Goal: Find specific page/section: Find specific page/section

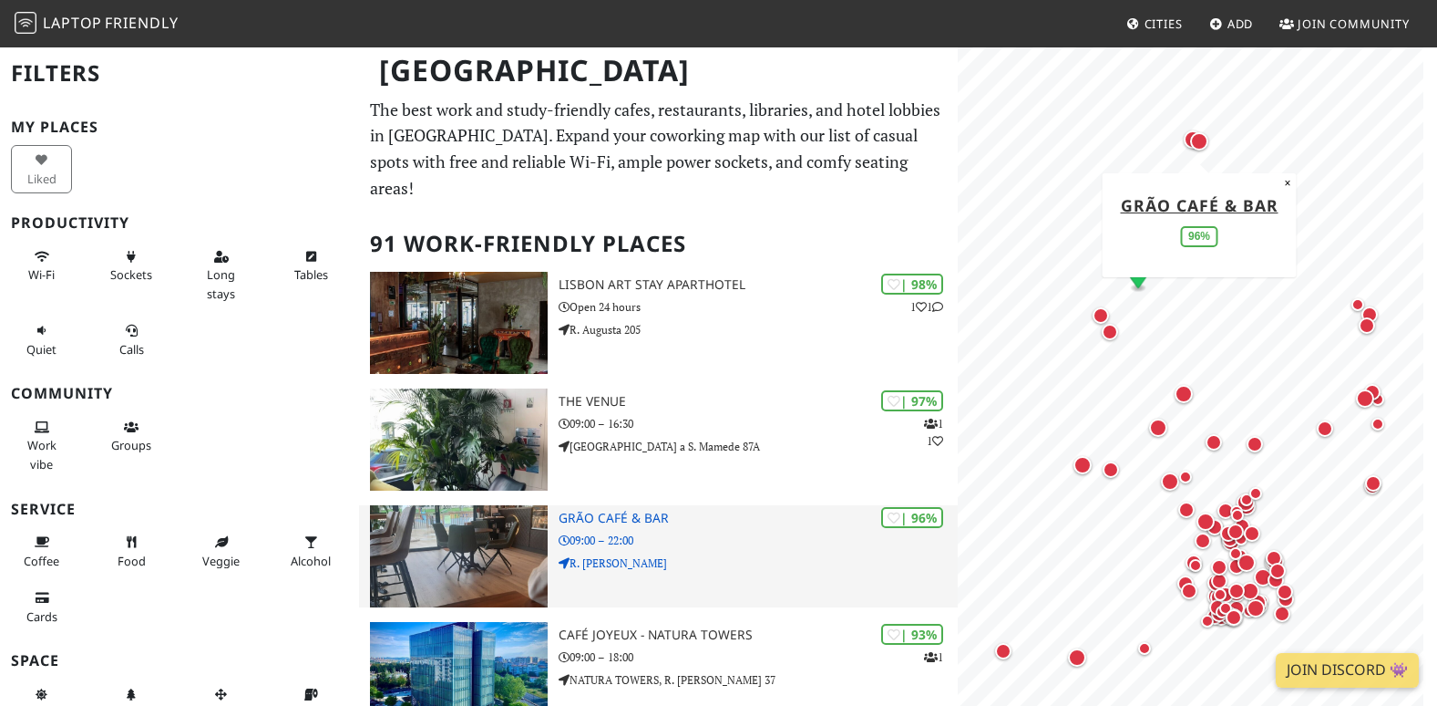
click at [644, 510] on h3 "Grão Café & Bar" at bounding box center [758, 517] width 399 height 15
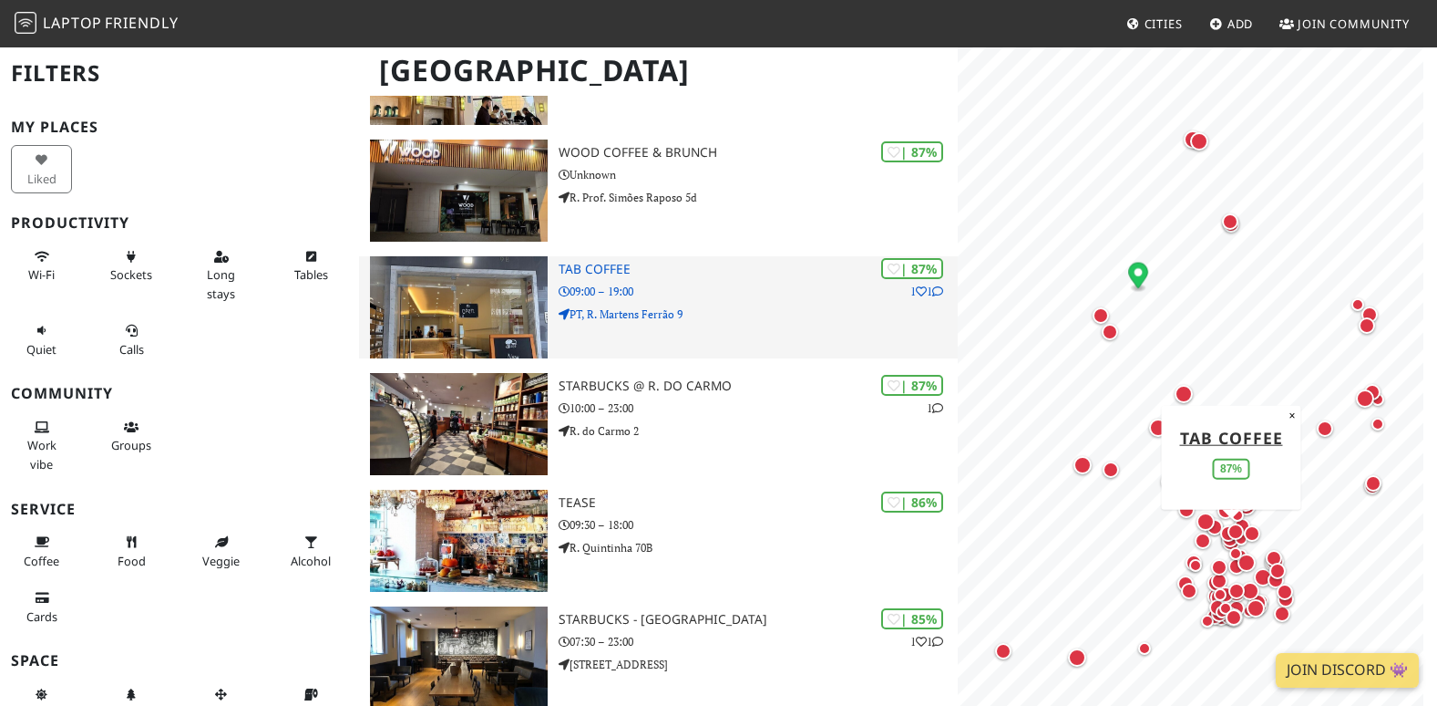
scroll to position [1276, 0]
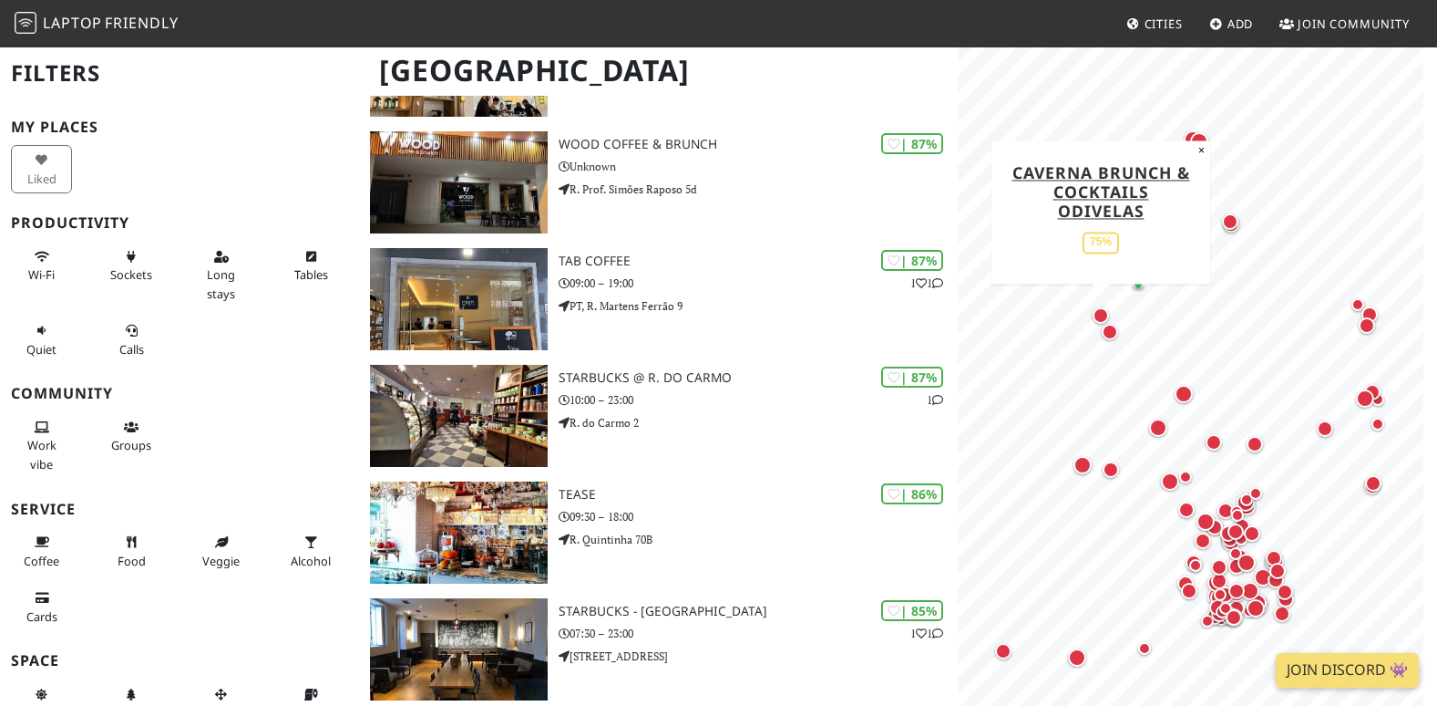
click at [1099, 313] on div "Map marker" at bounding box center [1101, 315] width 16 height 16
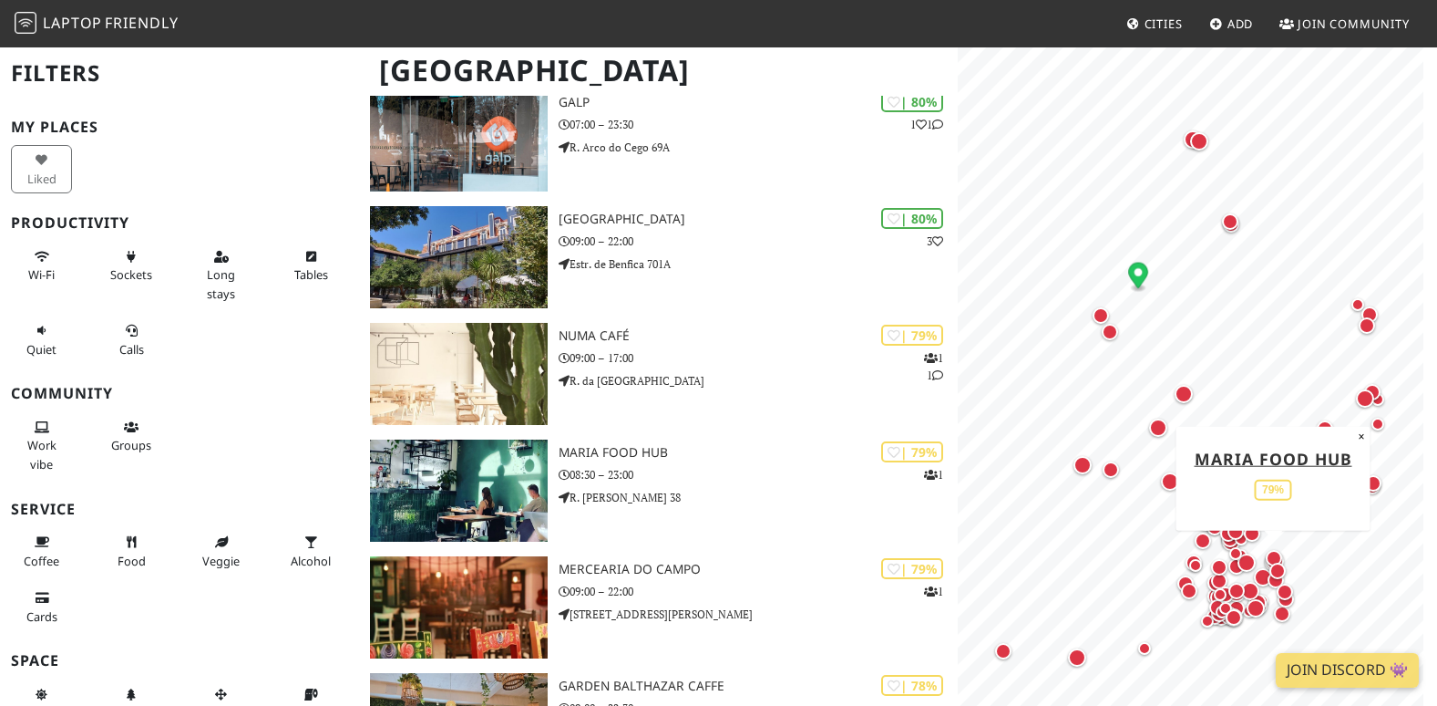
scroll to position [3008, 0]
